Goal: Information Seeking & Learning: Learn about a topic

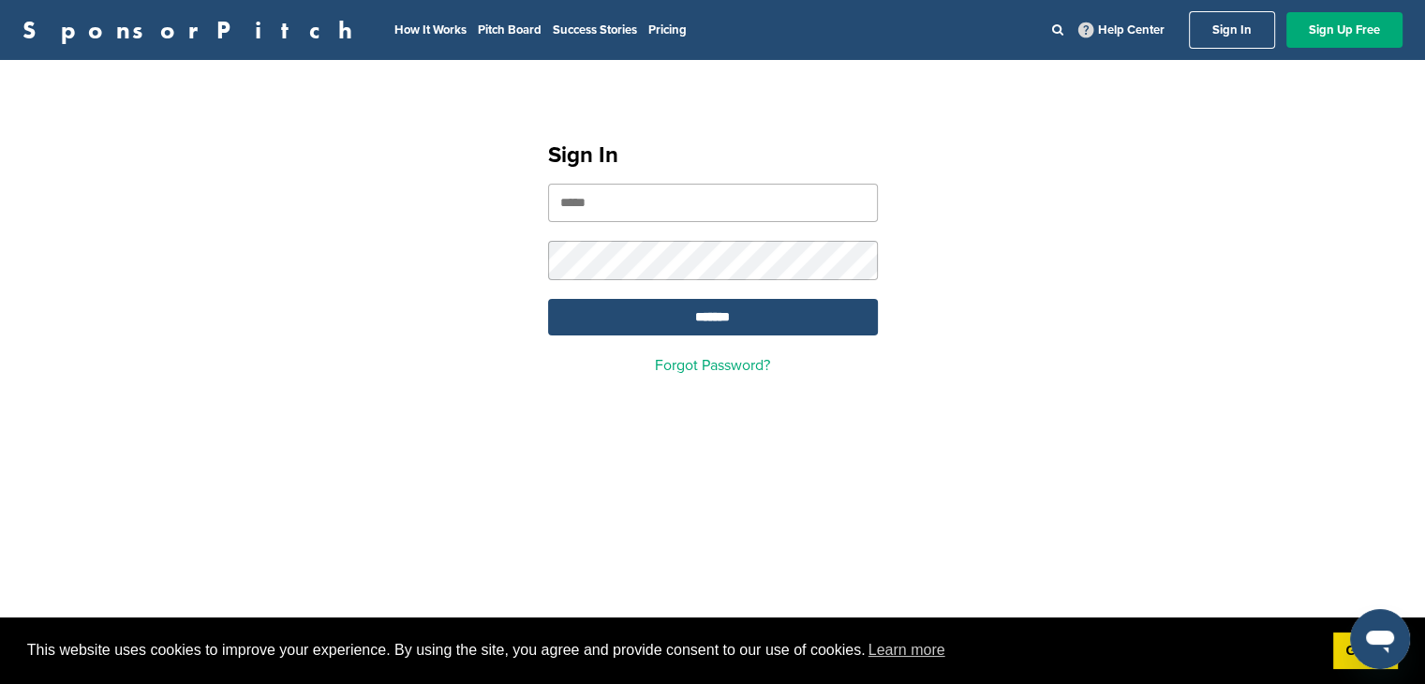
type input "**********"
click at [548, 299] on input "*******" at bounding box center [713, 317] width 330 height 37
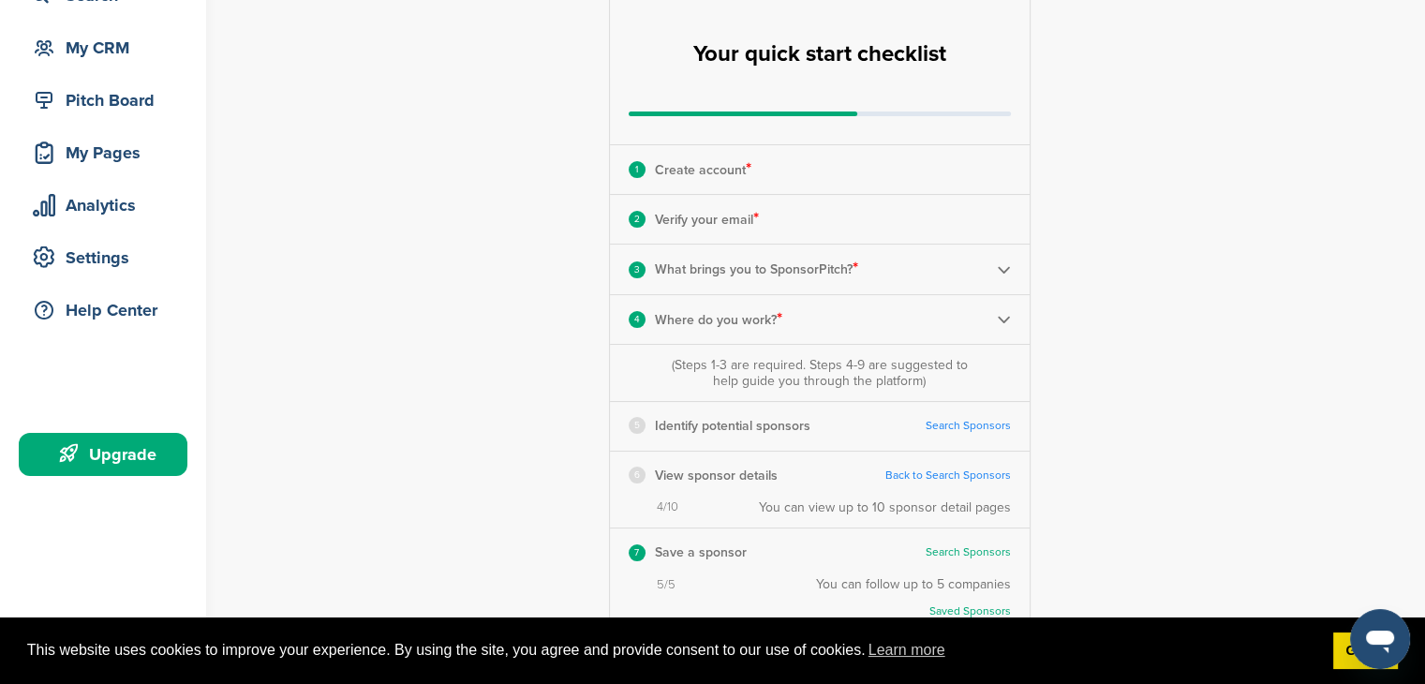
scroll to position [187, 0]
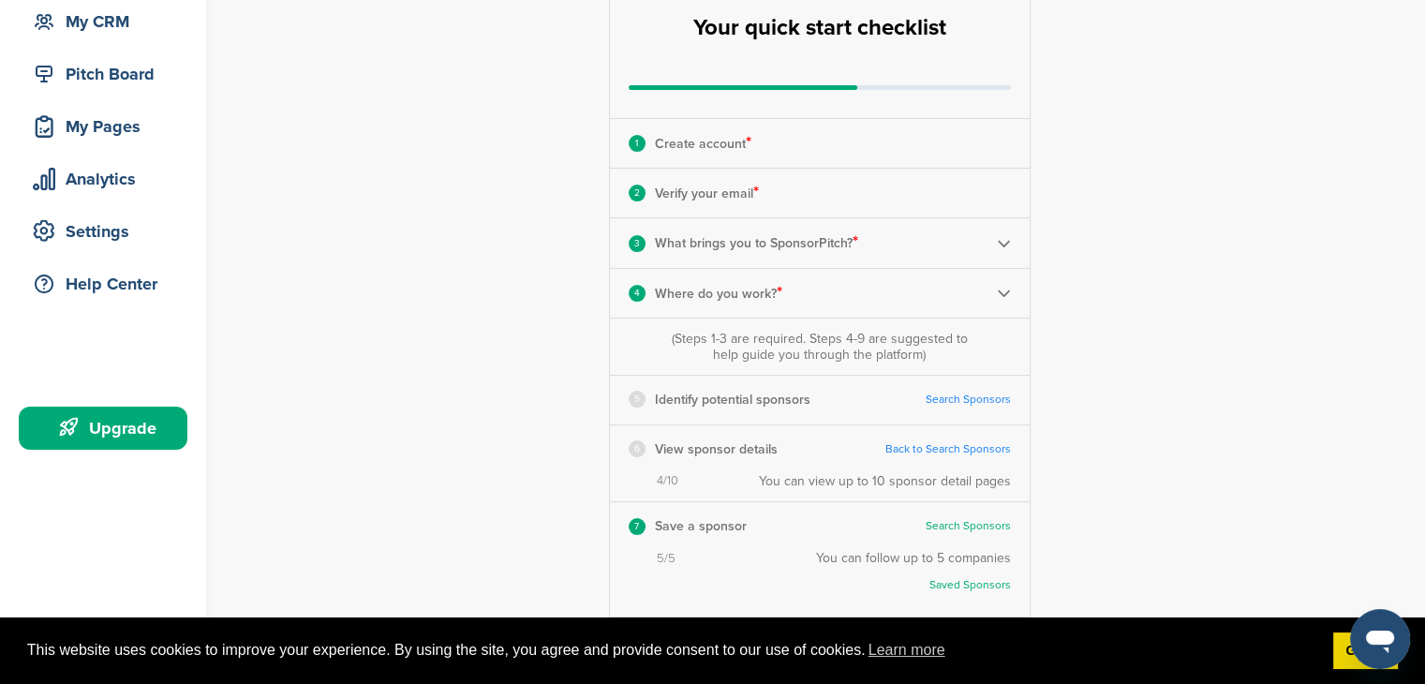
click at [950, 400] on link "Search Sponsors" at bounding box center [968, 400] width 85 height 14
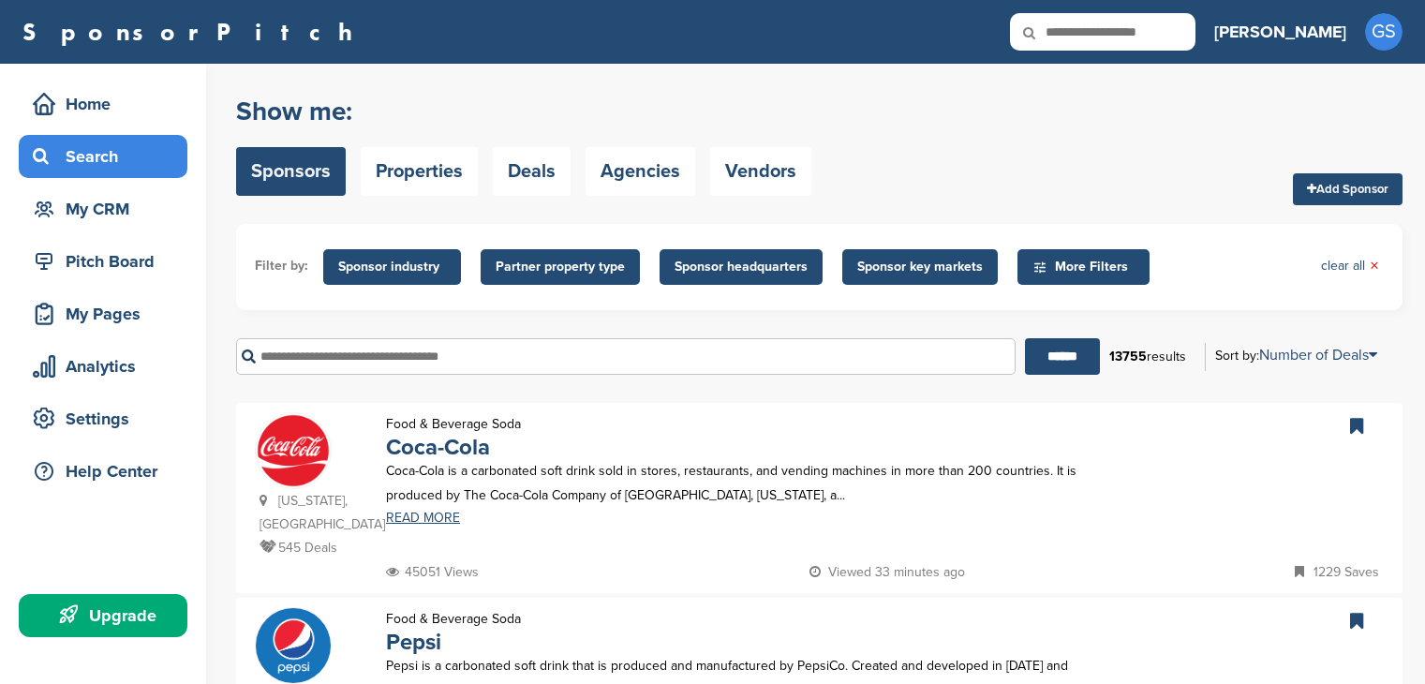
click at [594, 359] on input "text" at bounding box center [625, 356] width 779 height 37
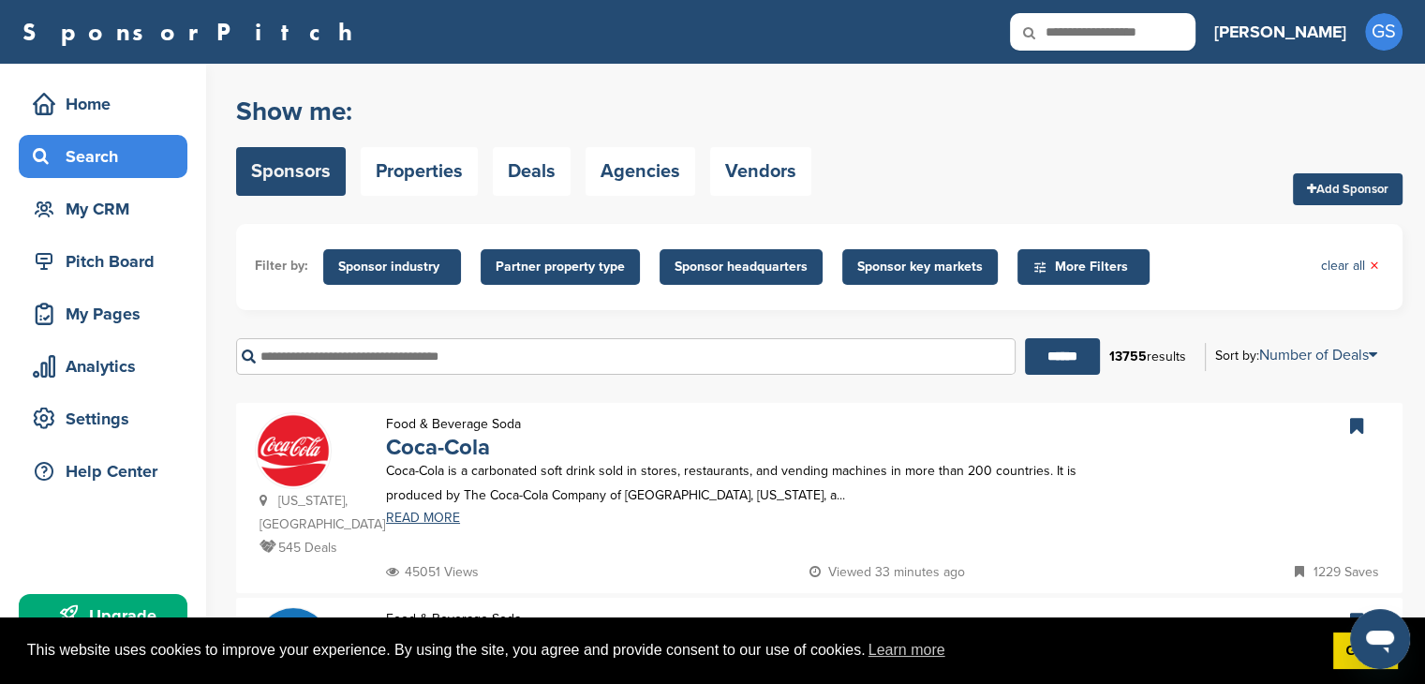
click at [1067, 266] on span "More Filters" at bounding box center [1086, 267] width 108 height 21
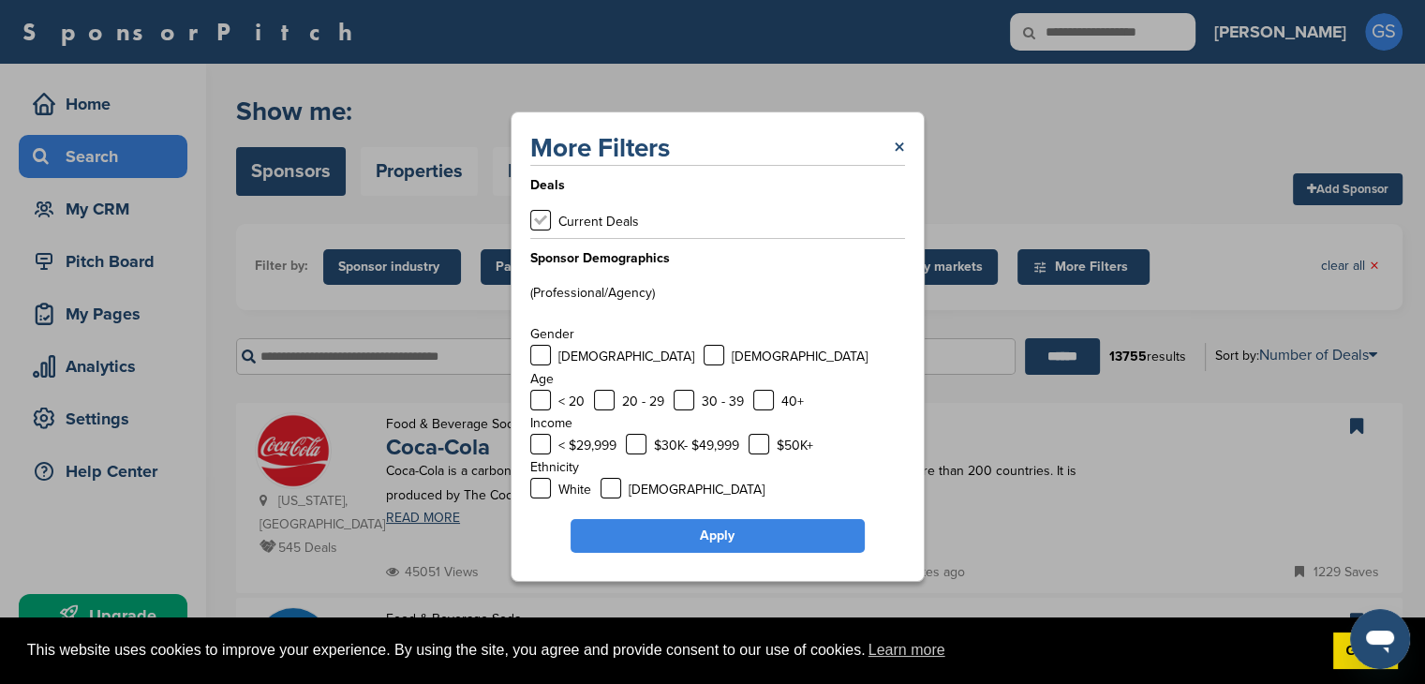
click at [534, 226] on label at bounding box center [540, 220] width 21 height 21
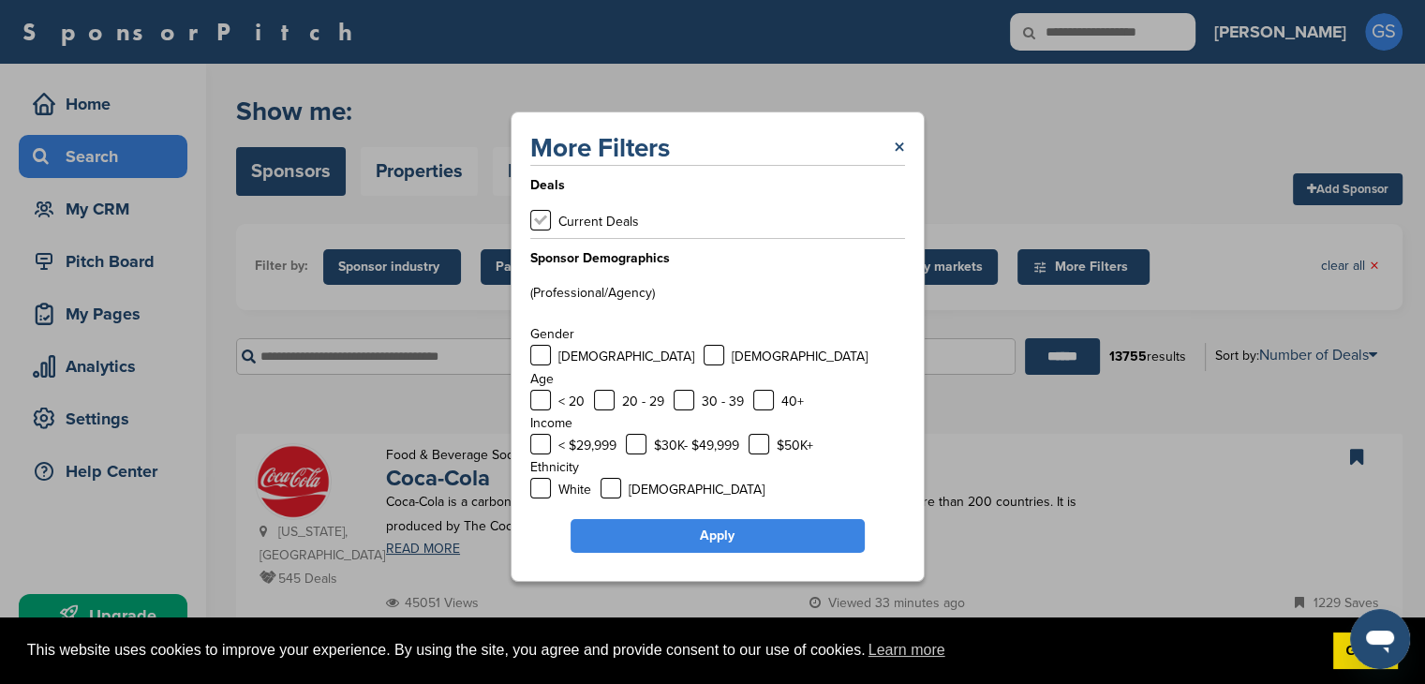
click at [543, 219] on label at bounding box center [540, 220] width 21 height 21
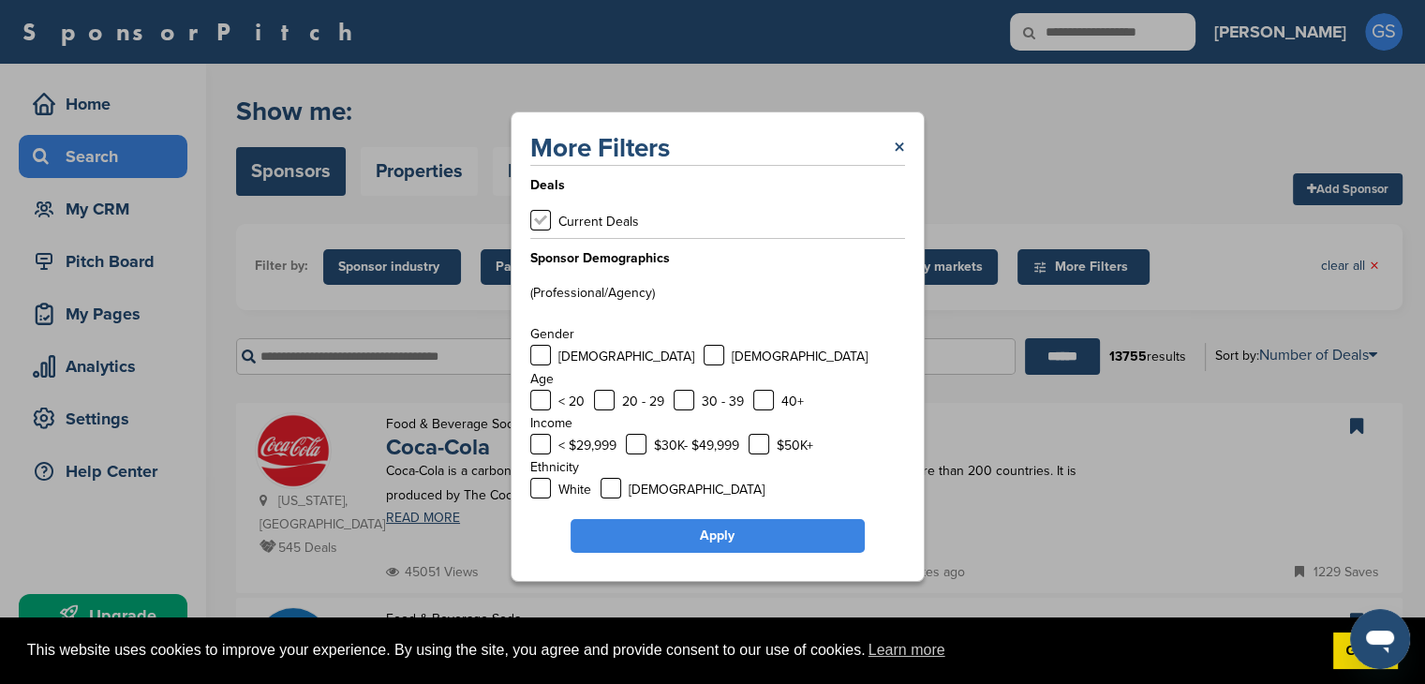
click at [543, 215] on label at bounding box center [540, 220] width 21 height 21
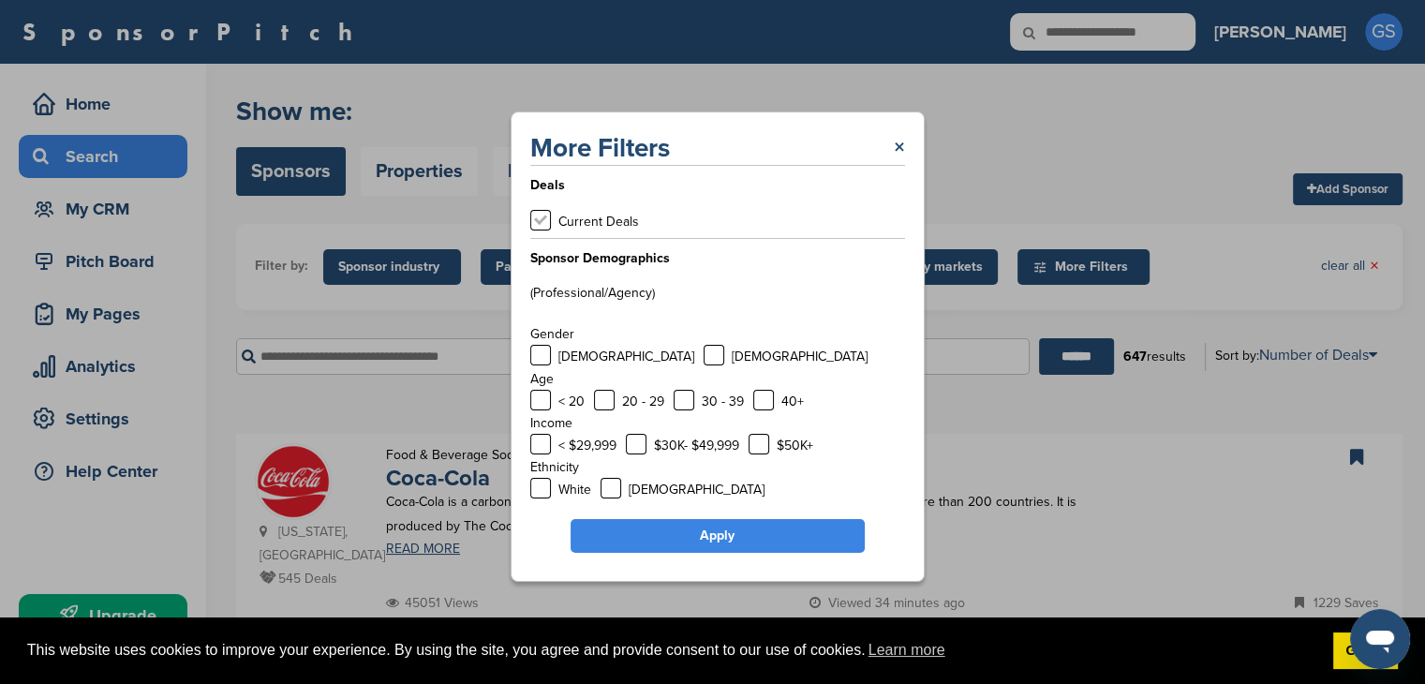
click at [543, 215] on label at bounding box center [540, 220] width 21 height 21
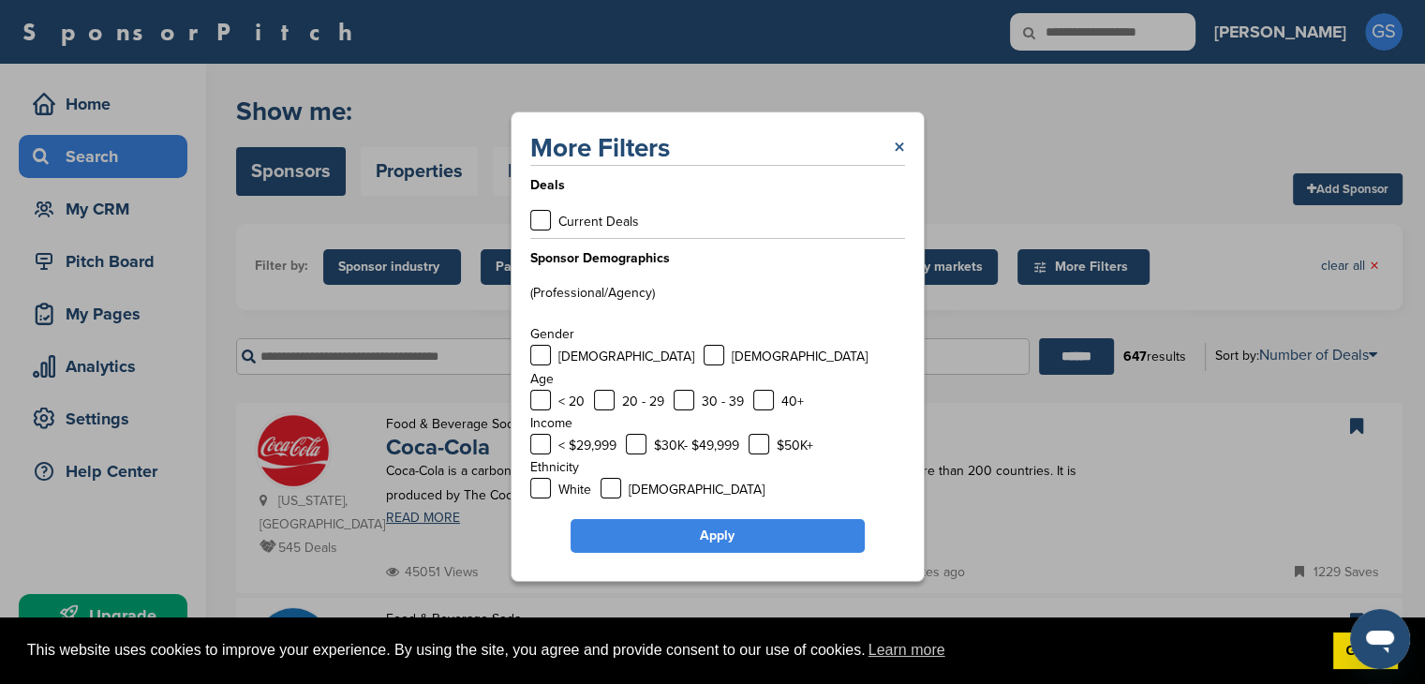
click at [899, 147] on link "×" at bounding box center [899, 148] width 11 height 34
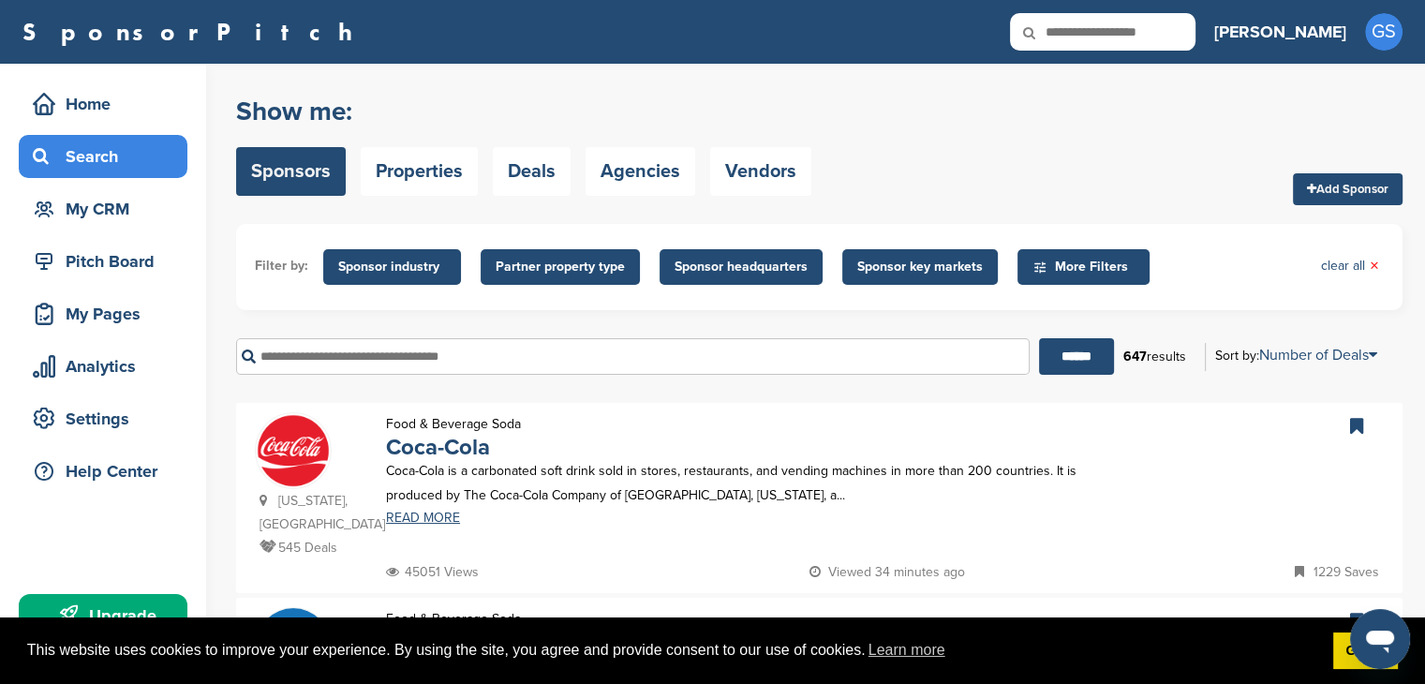
click at [719, 267] on span "Sponsor headquarters" at bounding box center [741, 267] width 133 height 21
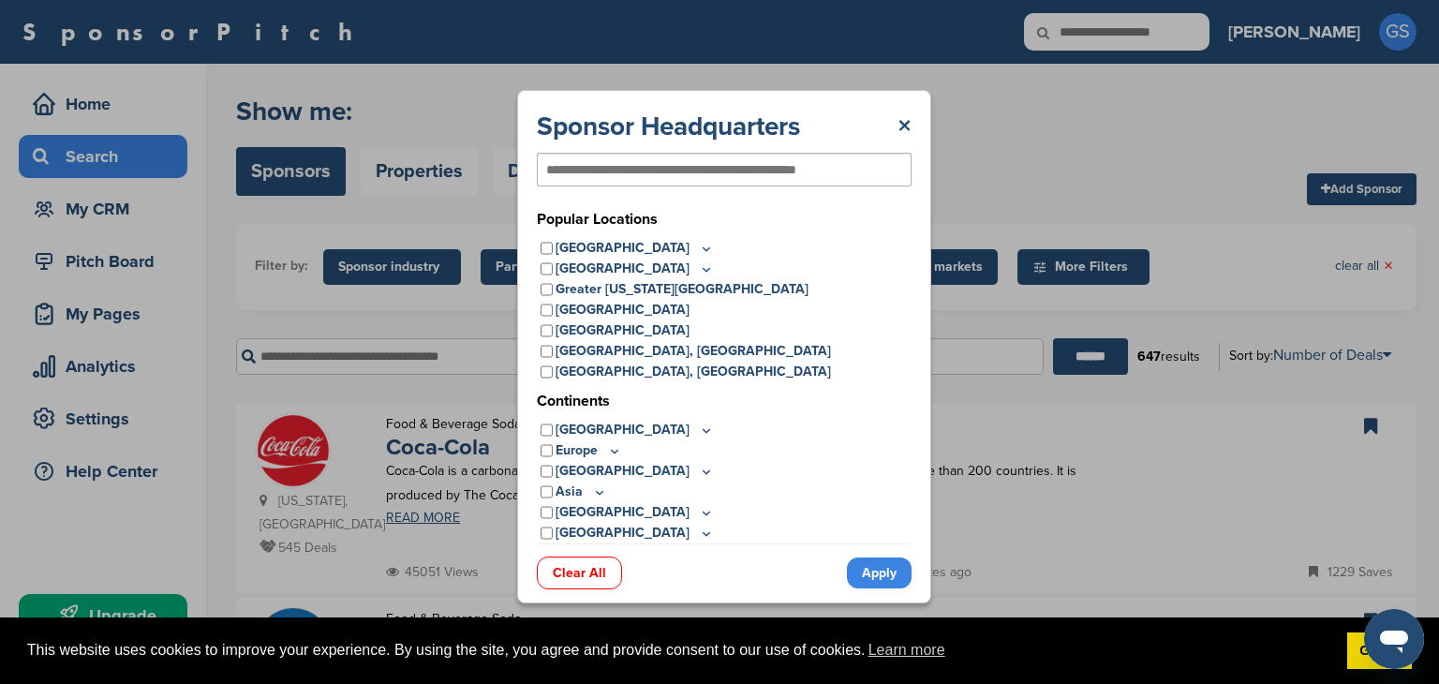
click at [691, 166] on input "text" at bounding box center [693, 169] width 295 height 17
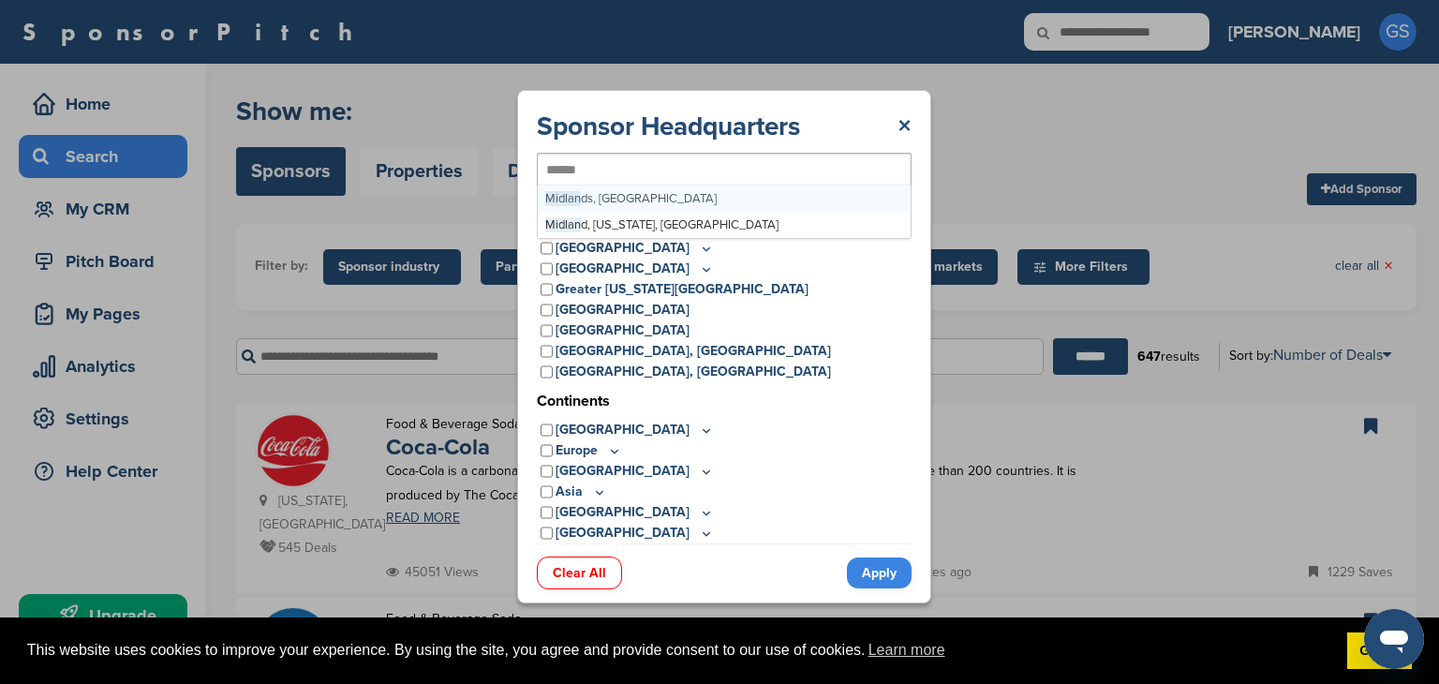
type input "*******"
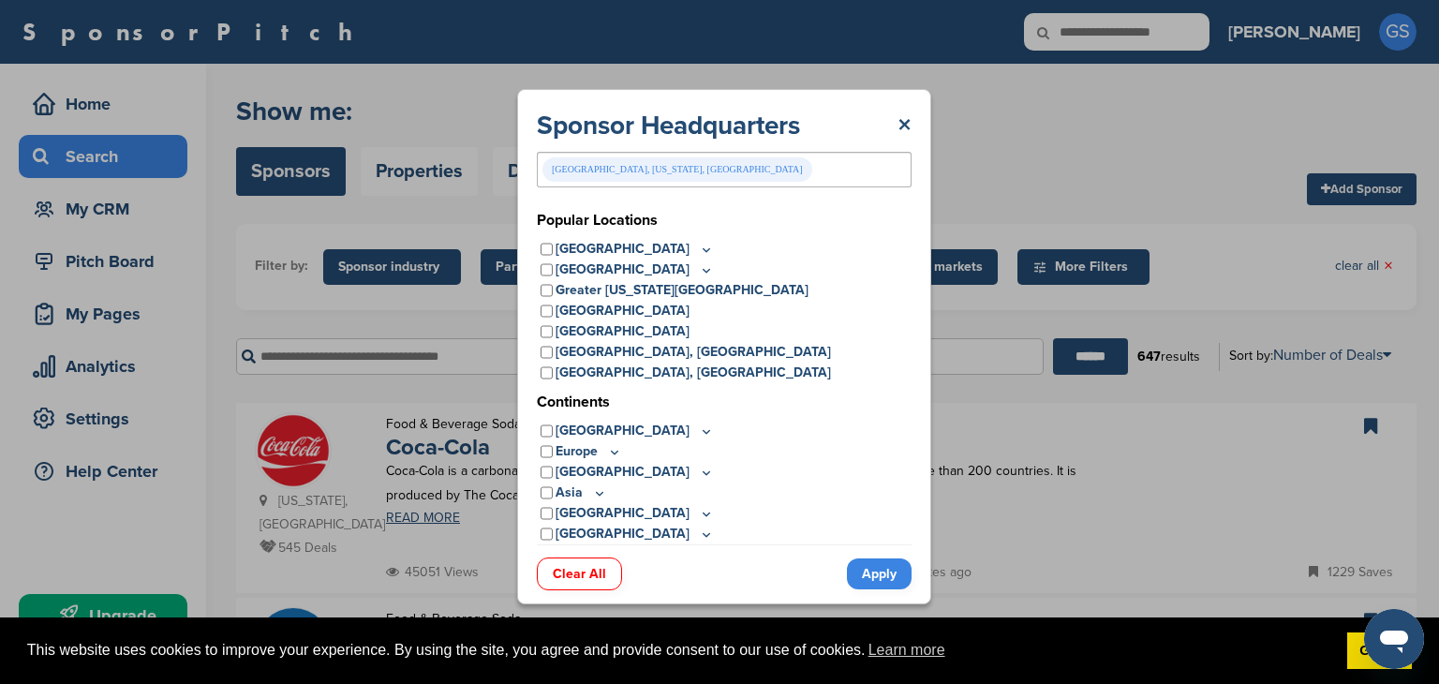
click at [874, 577] on link "Apply" at bounding box center [879, 573] width 65 height 31
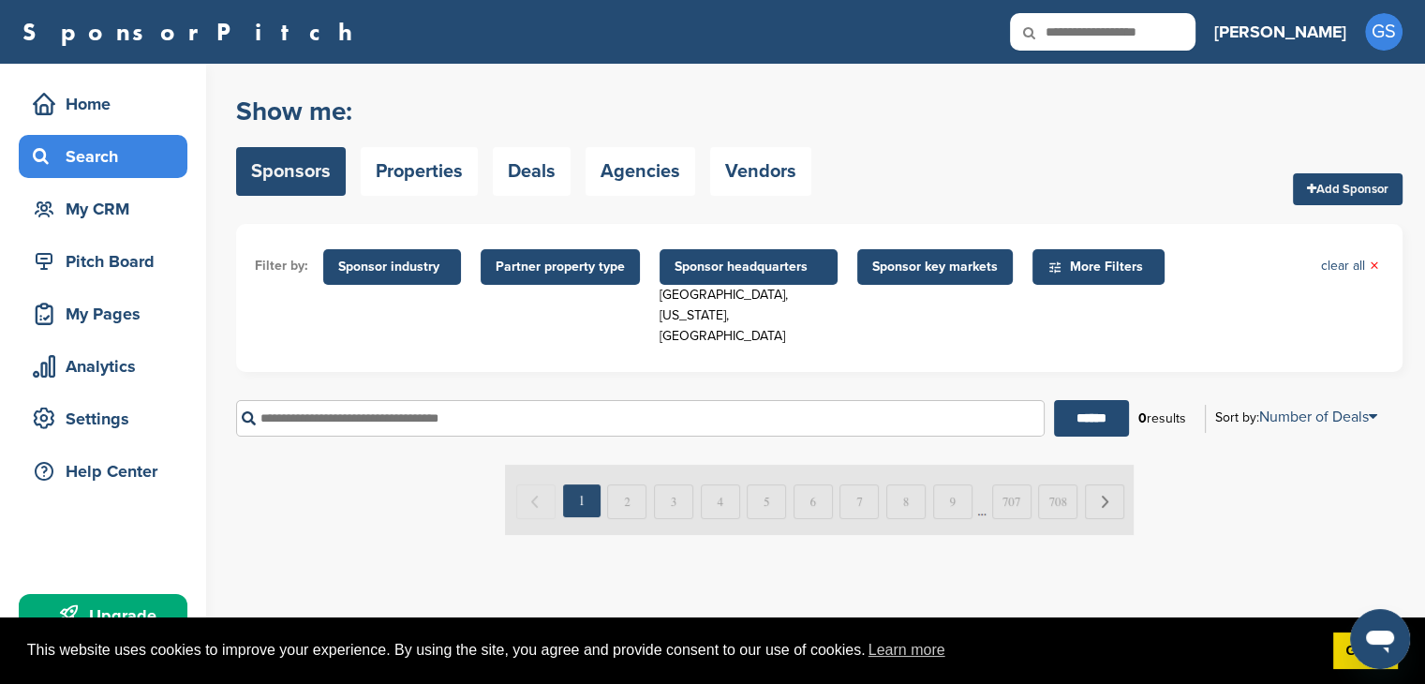
click at [1095, 271] on span "More Filters" at bounding box center [1101, 267] width 108 height 21
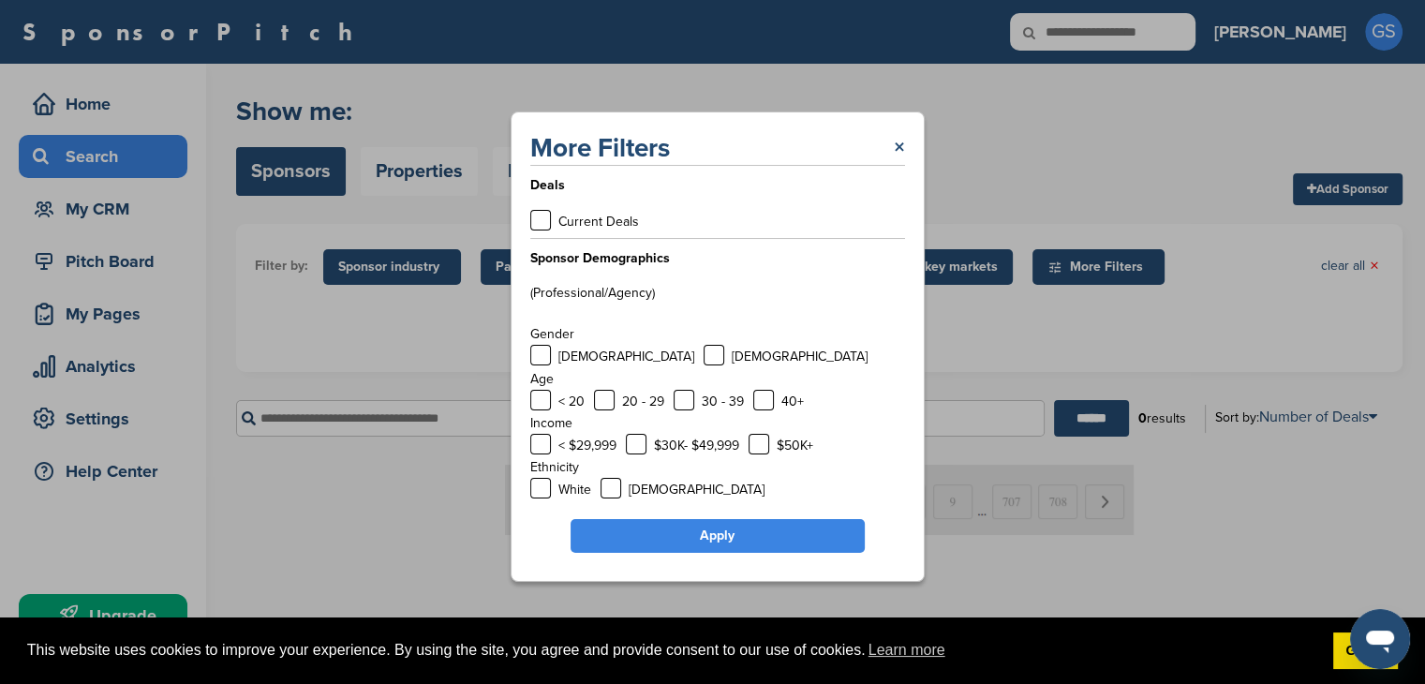
click at [896, 146] on link "×" at bounding box center [899, 148] width 11 height 34
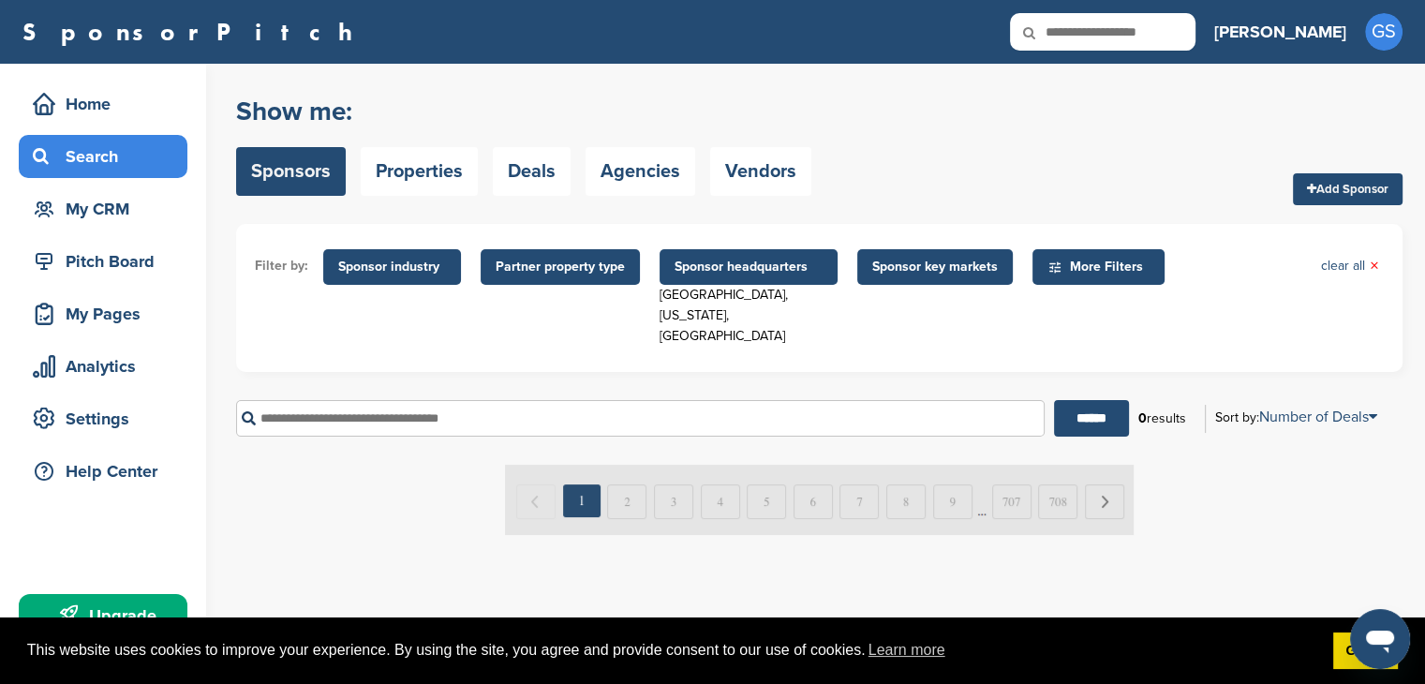
click at [874, 267] on span "Sponsor key markets" at bounding box center [935, 267] width 126 height 21
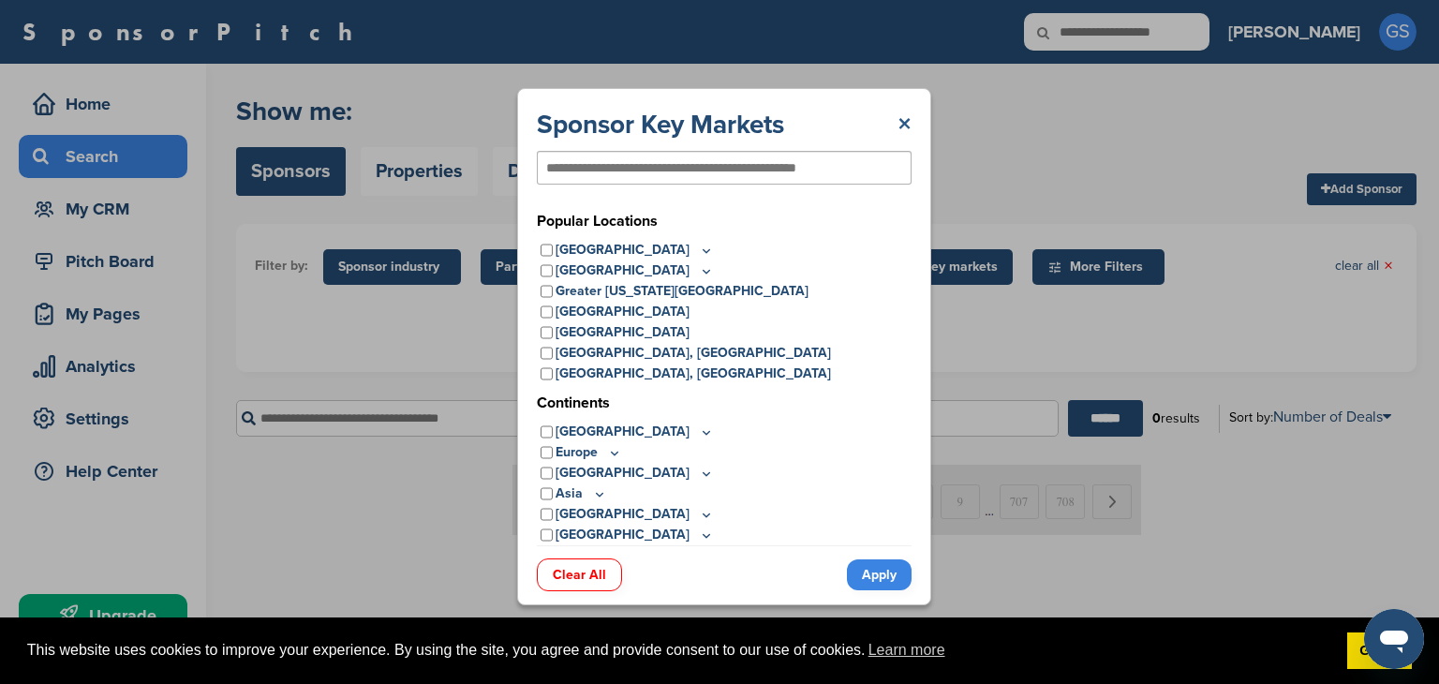
click at [908, 124] on link "×" at bounding box center [904, 125] width 14 height 34
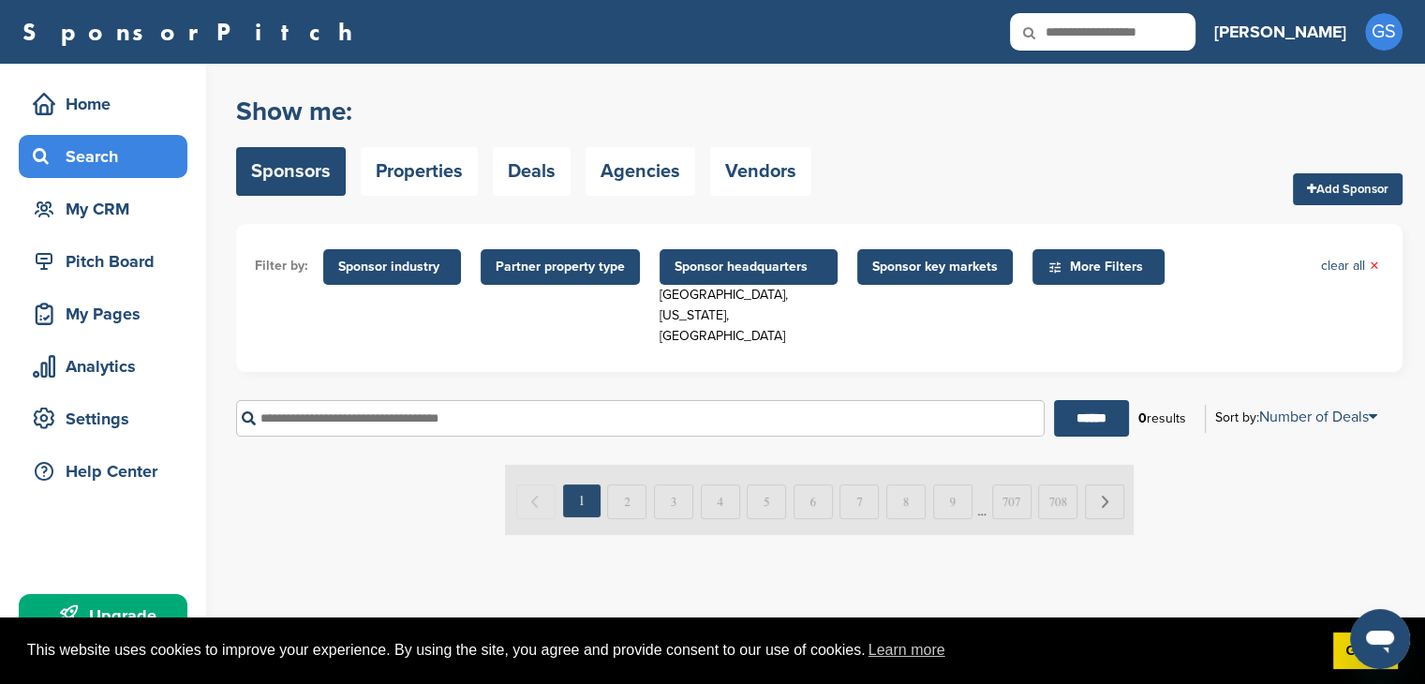
click at [716, 296] on div "[GEOGRAPHIC_DATA], [US_STATE], [GEOGRAPHIC_DATA]" at bounding box center [749, 316] width 178 height 62
click at [763, 250] on span "Sponsor headquarters" at bounding box center [749, 267] width 178 height 36
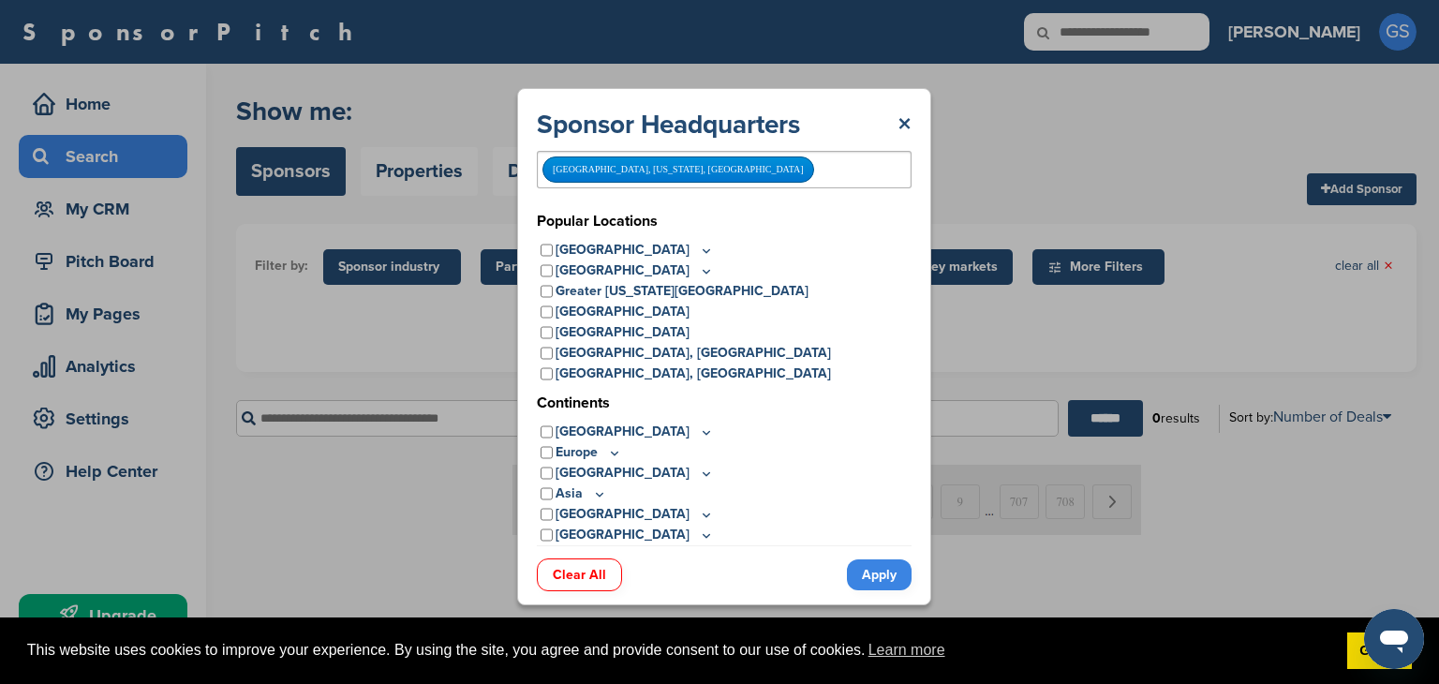
click at [622, 169] on div "[GEOGRAPHIC_DATA], [US_STATE], [GEOGRAPHIC_DATA]" at bounding box center [678, 169] width 272 height 26
click at [664, 171] on div "[GEOGRAPHIC_DATA], [US_STATE], [GEOGRAPHIC_DATA]" at bounding box center [724, 169] width 375 height 37
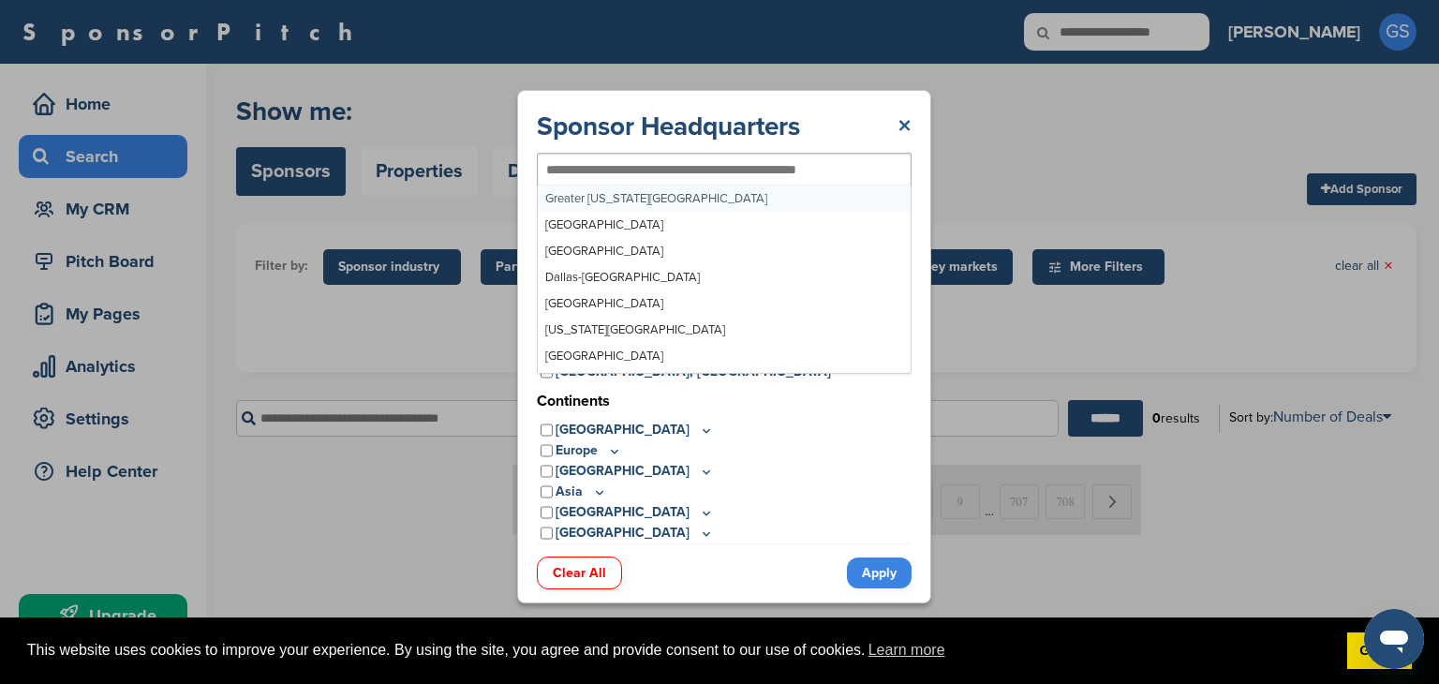
drag, startPoint x: 896, startPoint y: 117, endPoint x: 907, endPoint y: 123, distance: 12.6
click at [897, 117] on div "Sponsor Headquarters ×" at bounding box center [724, 127] width 375 height 34
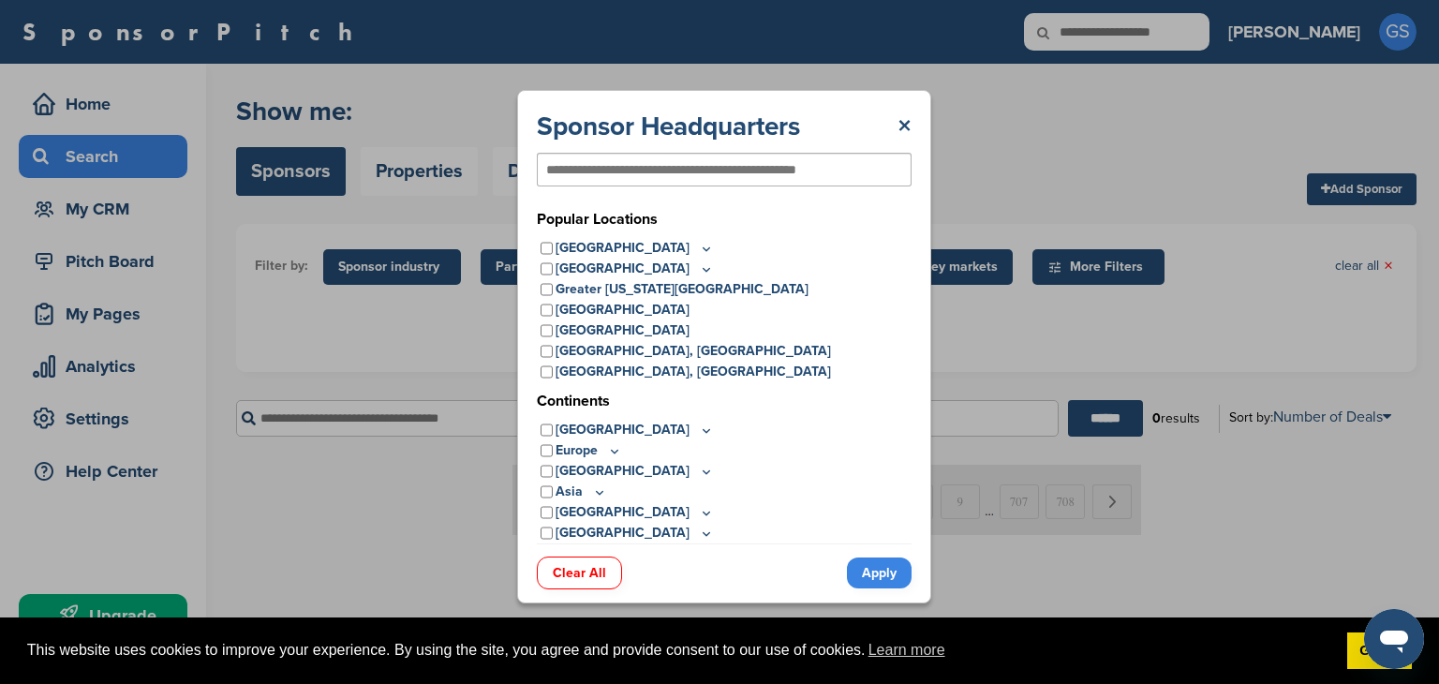
click at [912, 124] on div "Sponsor Headquarters × [GEOGRAPHIC_DATA][US_STATE] Metro [GEOGRAPHIC_DATA] Area…" at bounding box center [724, 346] width 414 height 513
click at [903, 125] on link "×" at bounding box center [904, 127] width 14 height 34
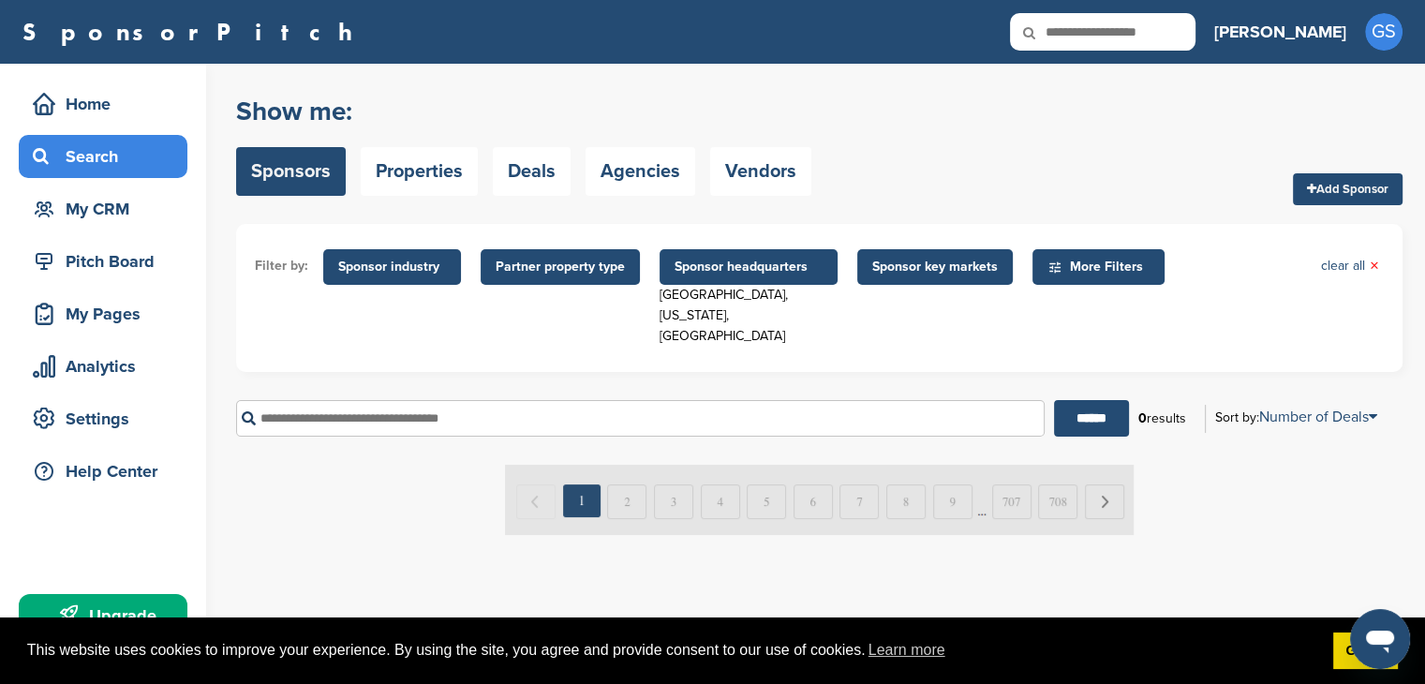
click at [889, 263] on span "Sponsor key markets" at bounding box center [935, 267] width 126 height 21
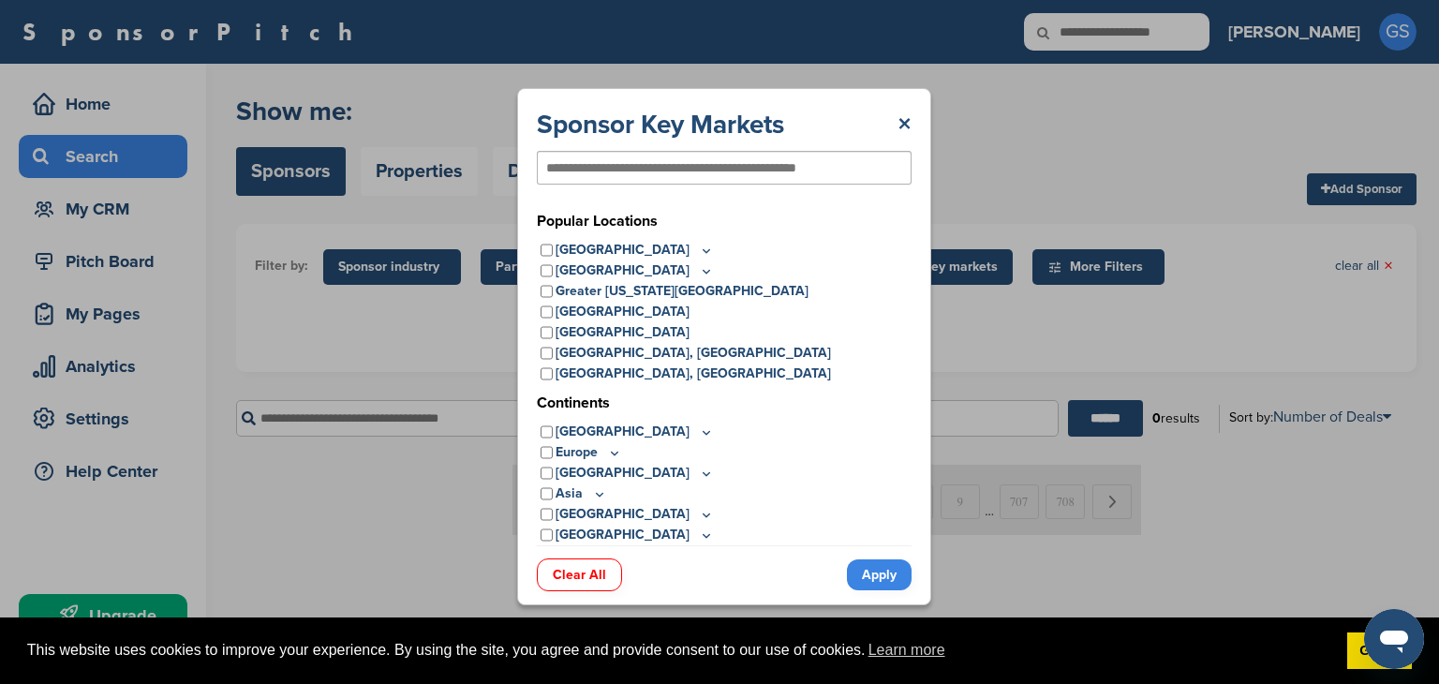
click at [676, 177] on div at bounding box center [724, 168] width 375 height 34
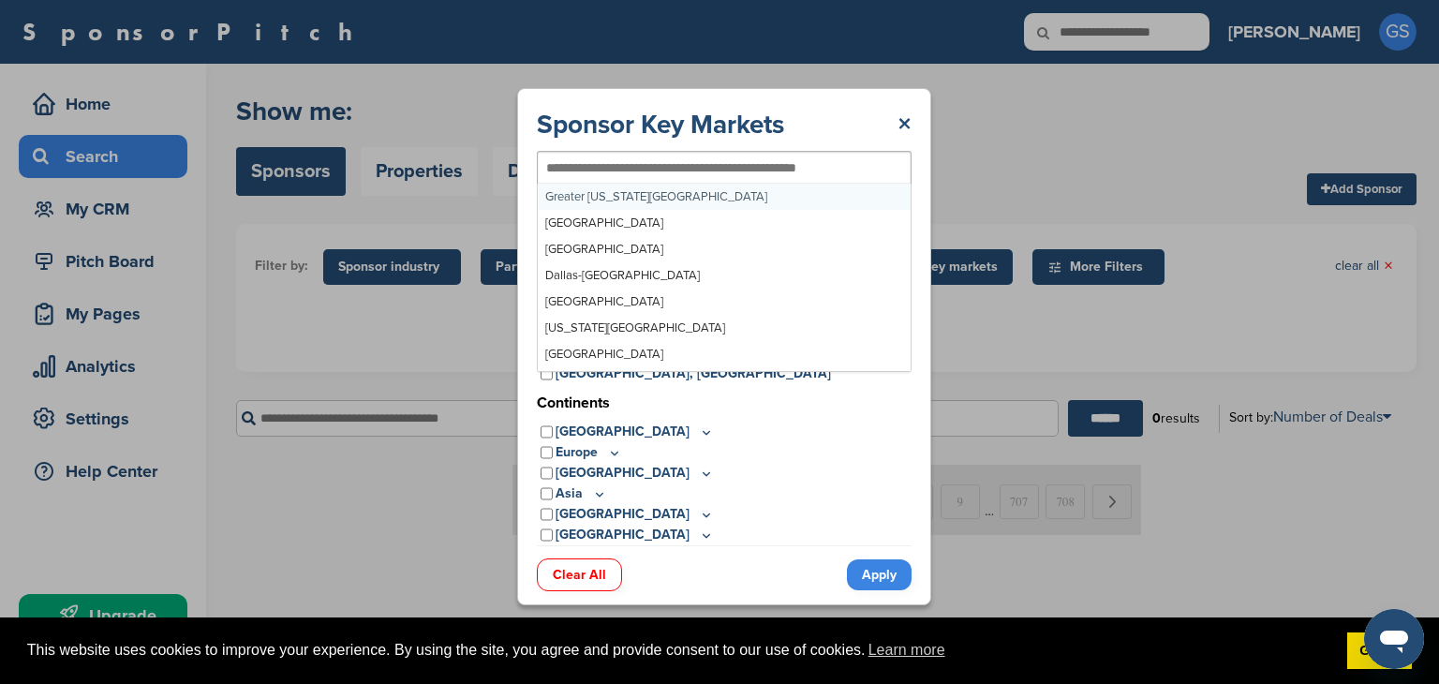
click at [678, 170] on input "text" at bounding box center [693, 167] width 295 height 17
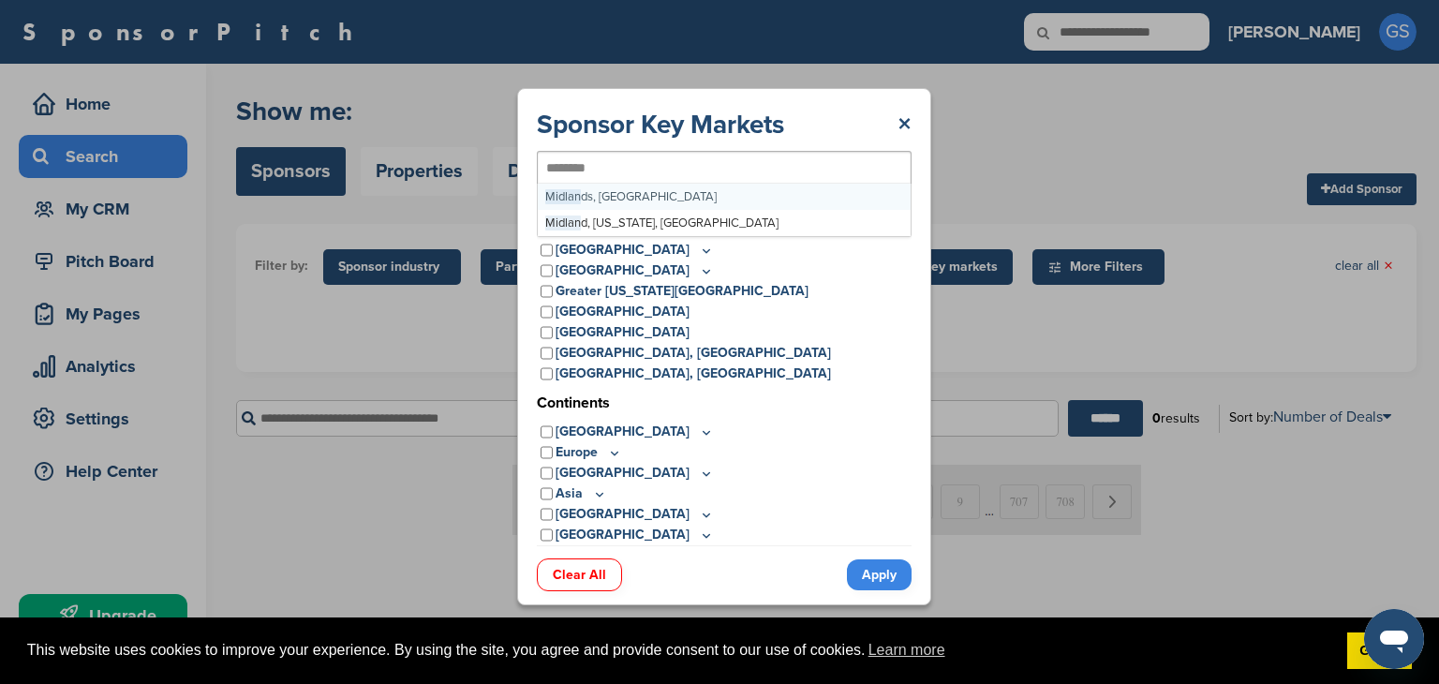
type input "********"
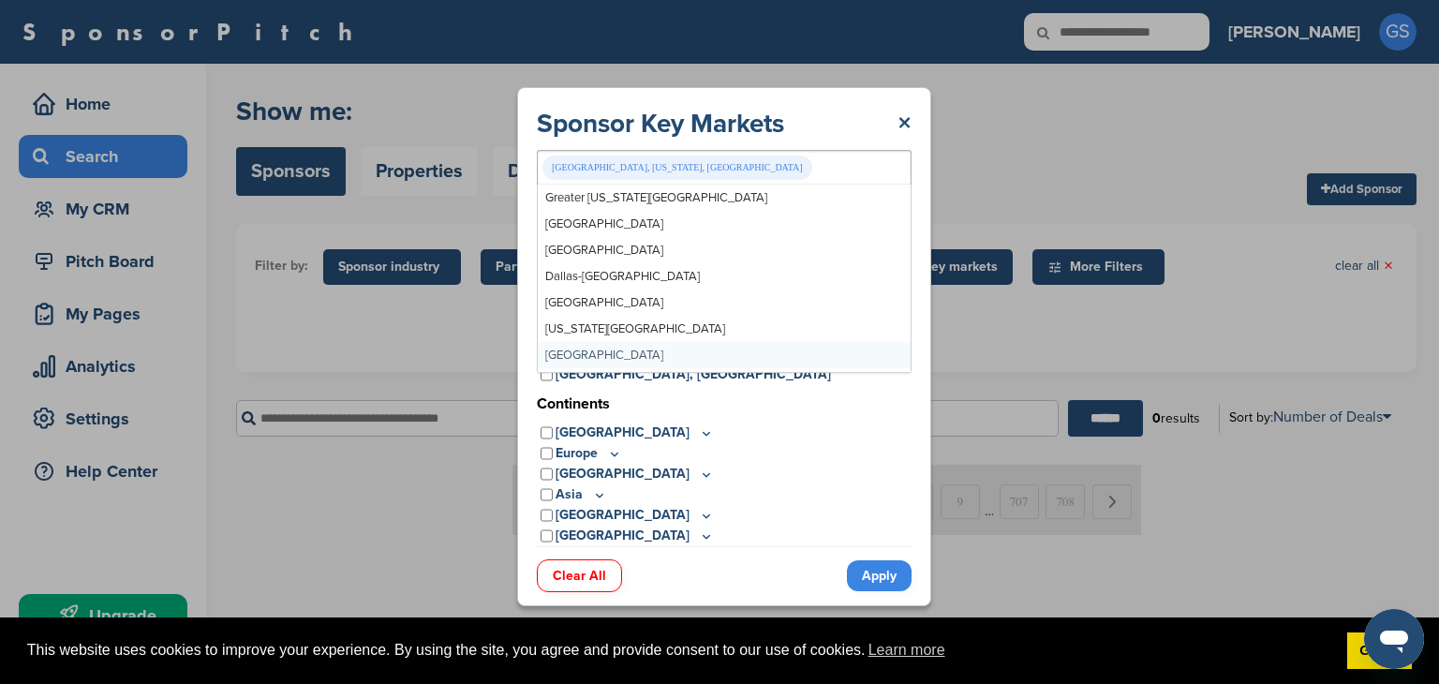
click at [872, 583] on link "Apply" at bounding box center [879, 575] width 65 height 31
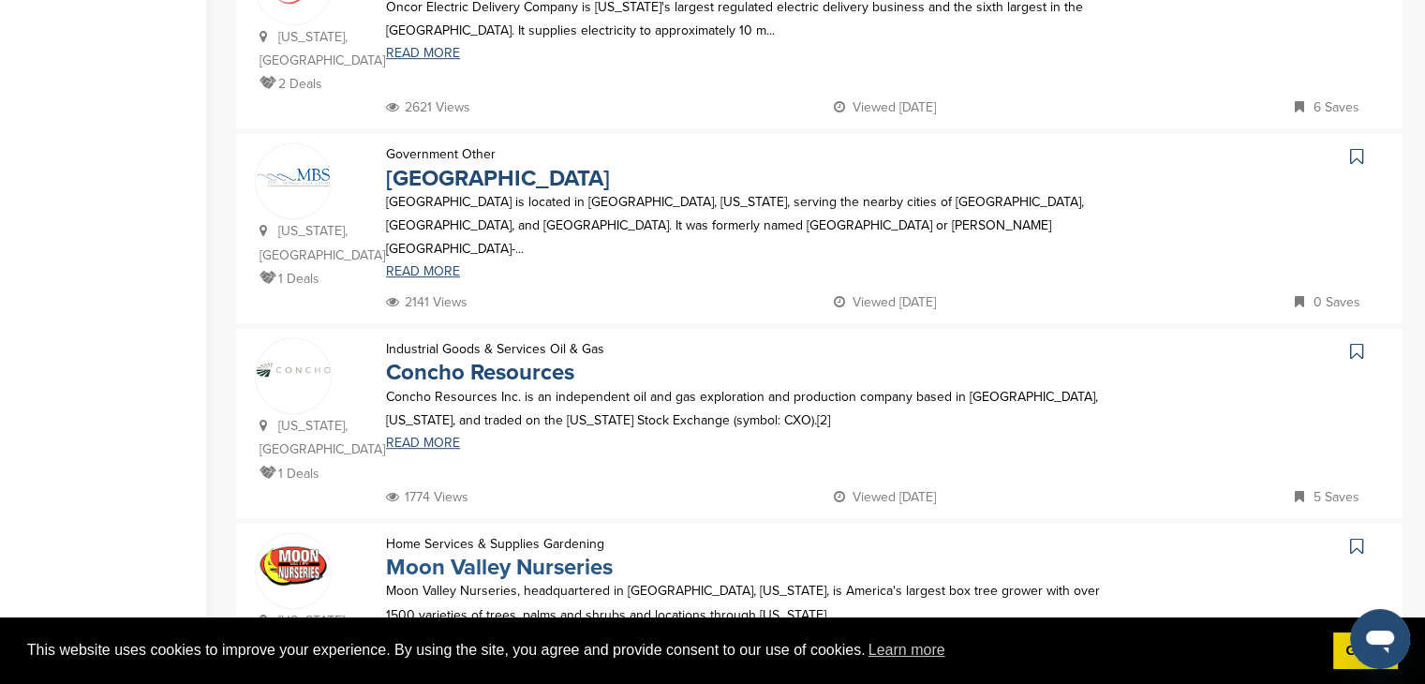
scroll to position [937, 0]
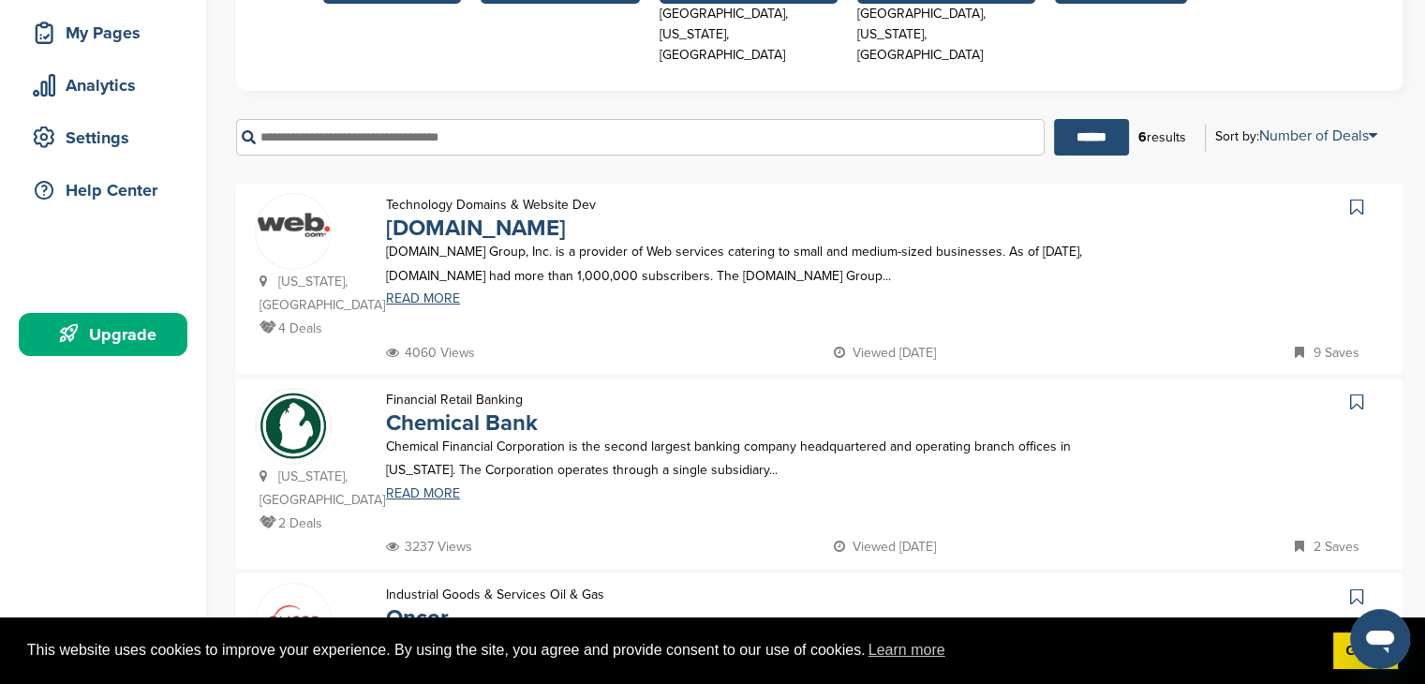
scroll to position [0, 0]
